Goal: Find specific page/section: Find specific page/section

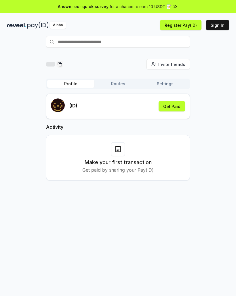
click at [175, 106] on button "Get Paid" at bounding box center [171, 106] width 26 height 10
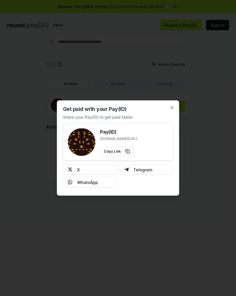
click at [174, 106] on icon "button" at bounding box center [172, 107] width 5 height 5
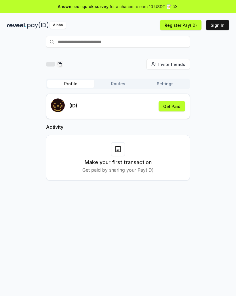
click at [221, 25] on button "Sign In" at bounding box center [217, 25] width 23 height 10
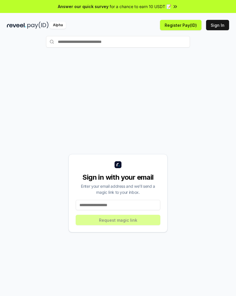
click at [164, 42] on input "text" at bounding box center [118, 42] width 144 height 12
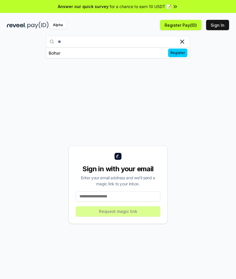
type input "*"
type input "**********"
click at [183, 51] on span "Pay" at bounding box center [181, 53] width 11 height 9
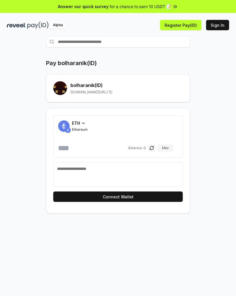
click at [95, 86] on h2 "bolharanik (ID)" at bounding box center [126, 85] width 112 height 7
